Goal: Task Accomplishment & Management: Use online tool/utility

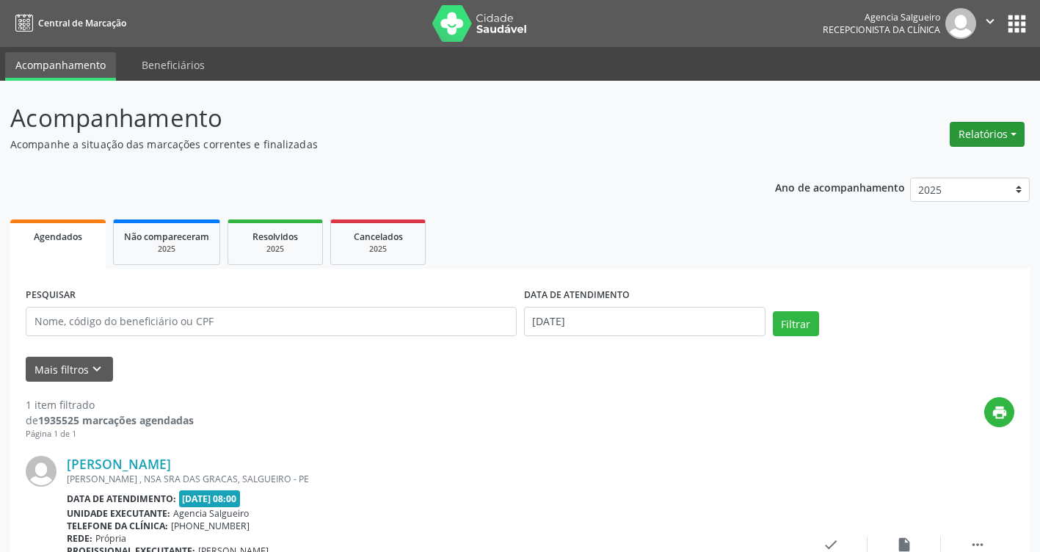
click at [1012, 134] on button "Relatórios" at bounding box center [987, 134] width 75 height 25
click at [948, 163] on link "Agendamentos" at bounding box center [946, 166] width 158 height 21
select select "9"
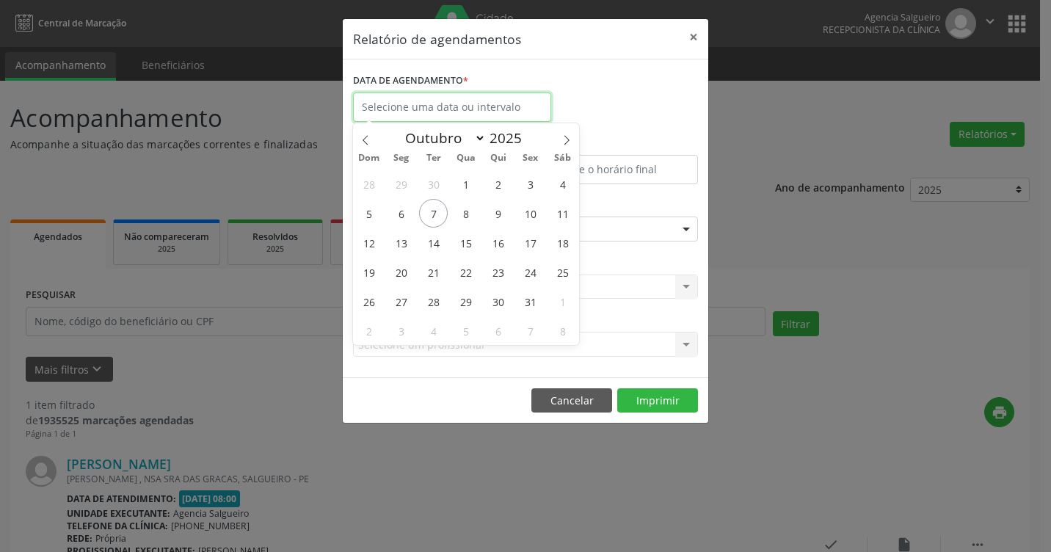
click at [470, 108] on input "text" at bounding box center [452, 106] width 198 height 29
click at [436, 219] on span "7" at bounding box center [433, 213] width 29 height 29
type input "[DATE]"
click at [436, 219] on span "7" at bounding box center [433, 213] width 29 height 29
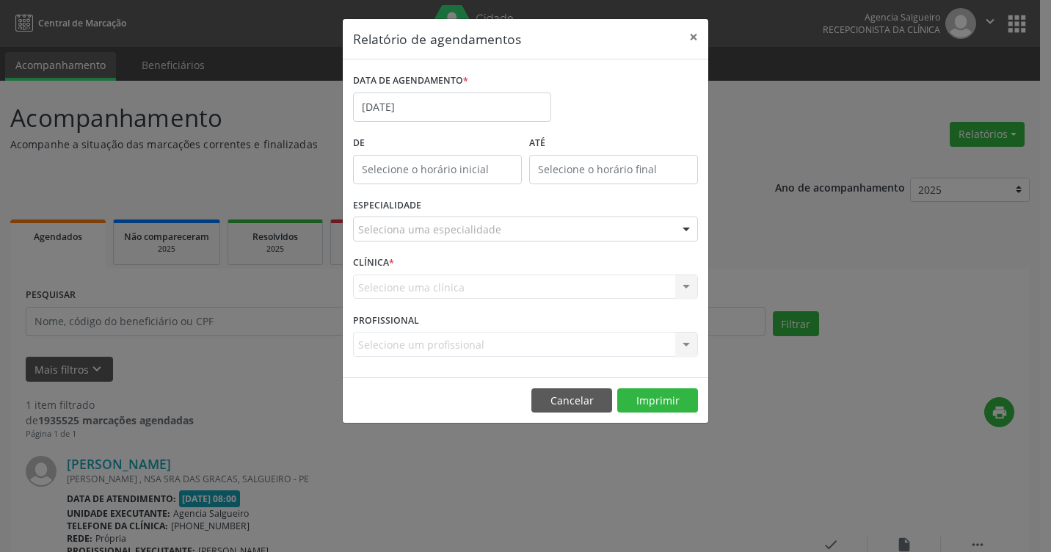
click at [436, 219] on div "Seleciona uma especialidade" at bounding box center [525, 228] width 345 height 25
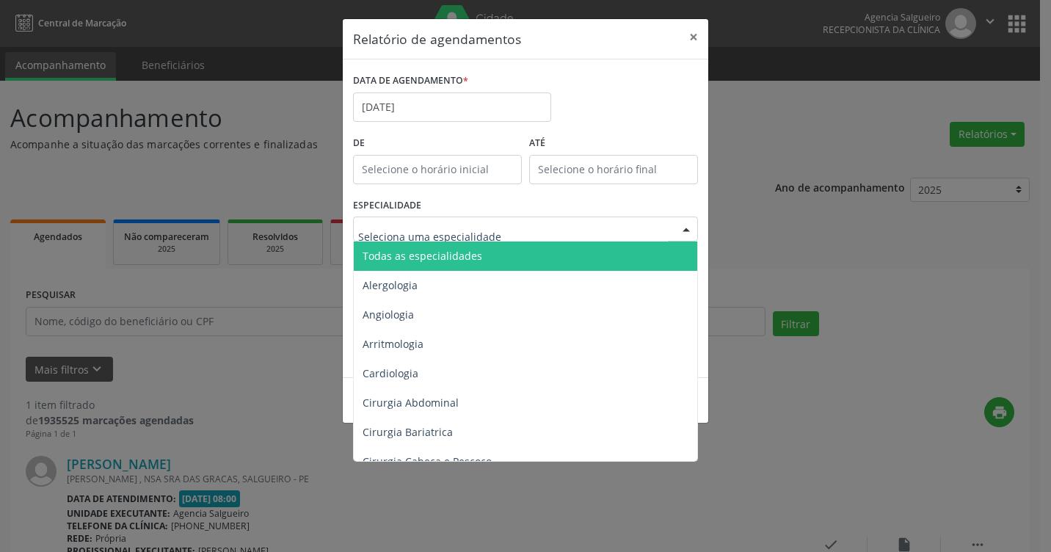
click at [464, 231] on input "text" at bounding box center [513, 236] width 310 height 29
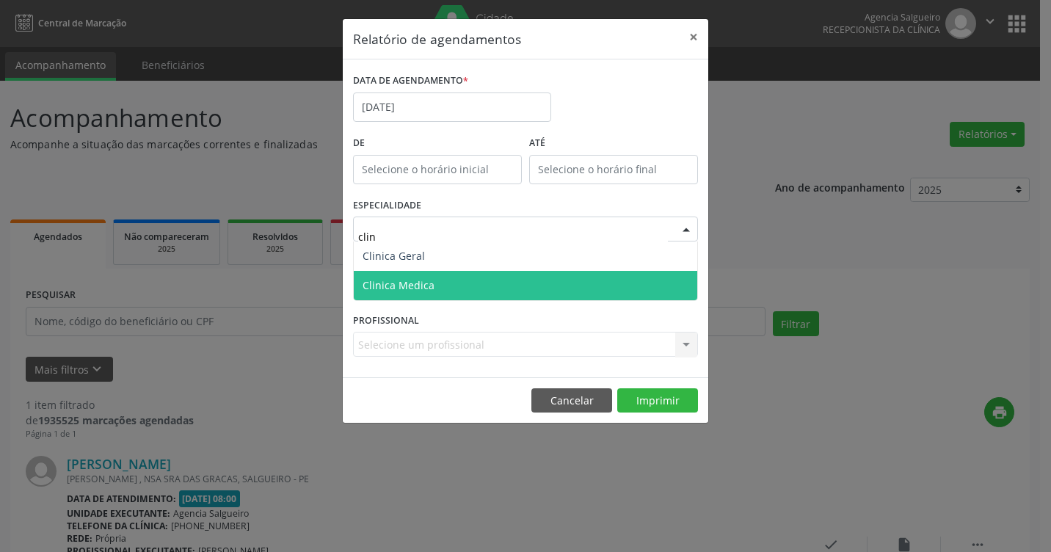
click at [462, 271] on span "Clinica Medica" at bounding box center [525, 285] width 343 height 29
type input "clin"
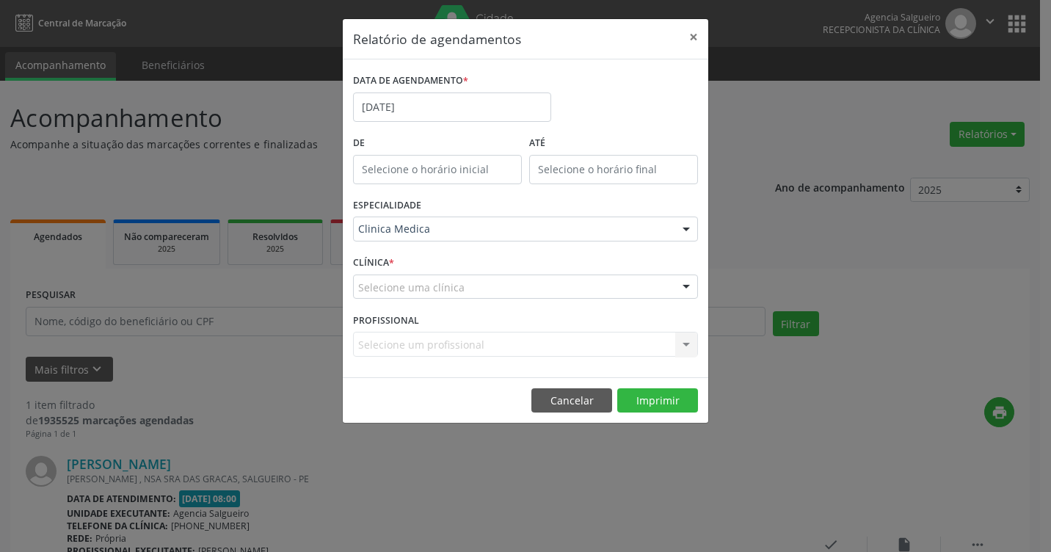
click at [688, 225] on div at bounding box center [686, 229] width 22 height 25
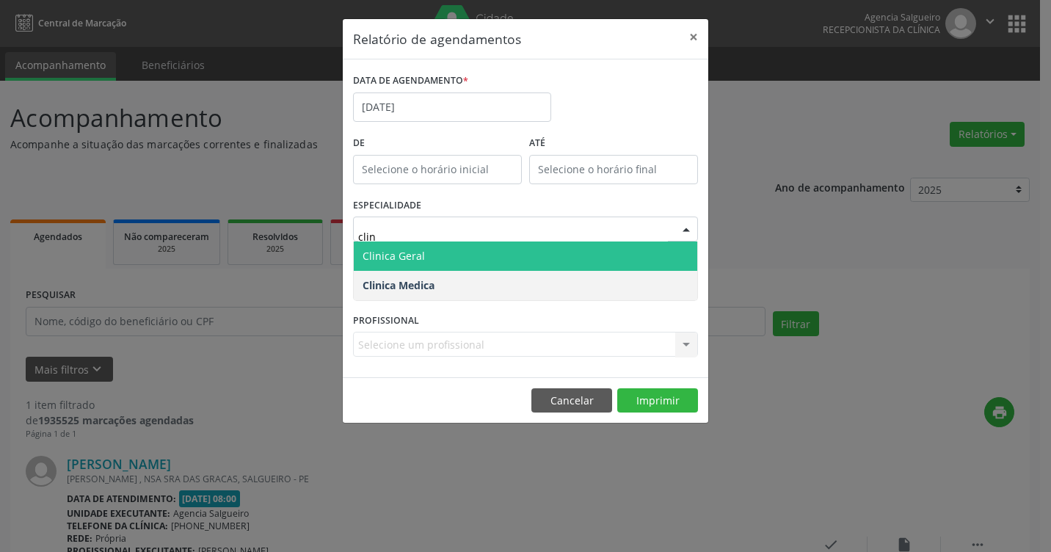
type input "clini"
click at [504, 244] on span "Clinica Geral" at bounding box center [525, 255] width 343 height 29
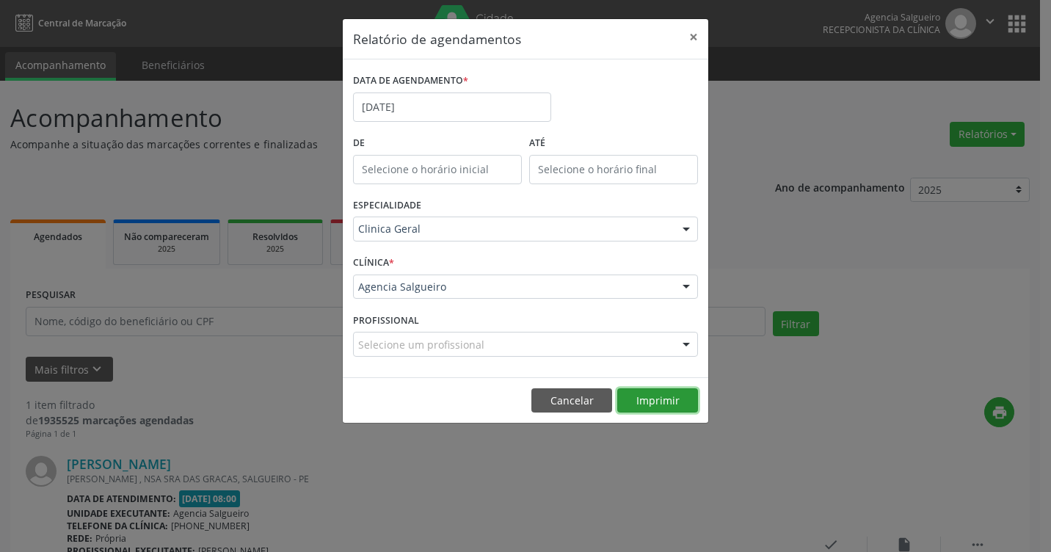
click at [664, 401] on button "Imprimir" at bounding box center [657, 400] width 81 height 25
